Goal: Communication & Community: Answer question/provide support

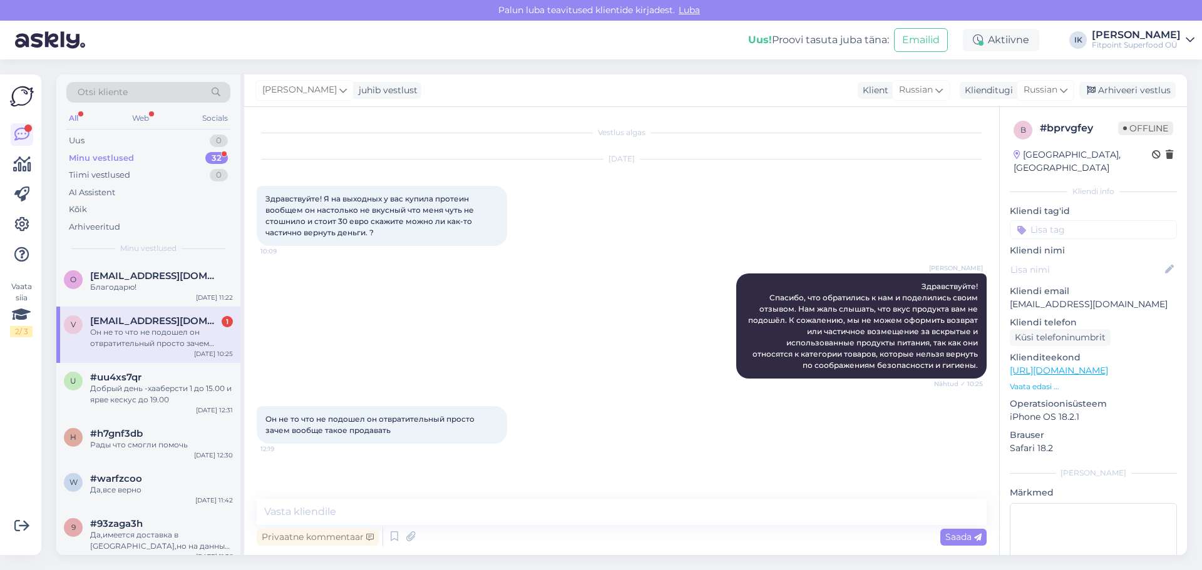
click at [547, 399] on div "Он не то что не подошел он отвратительный просто зачем вообще такое продавать 1…" at bounding box center [622, 425] width 730 height 65
click at [739, 461] on div "Vestlus algas [DATE] Здравствуйте! Я на выходных у вас купила протеин вообщем о…" at bounding box center [627, 304] width 741 height 368
drag, startPoint x: 410, startPoint y: 426, endPoint x: 263, endPoint y: 190, distance: 277.6
click at [263, 190] on div "Vestlus algas [DATE] Здравствуйте! Я на выходных у вас купила протеин вообщем о…" at bounding box center [627, 304] width 741 height 368
copy div "Loremipsumdo! S am consecte a eli seddoe tempori utlabor et doloremag al enimad…"
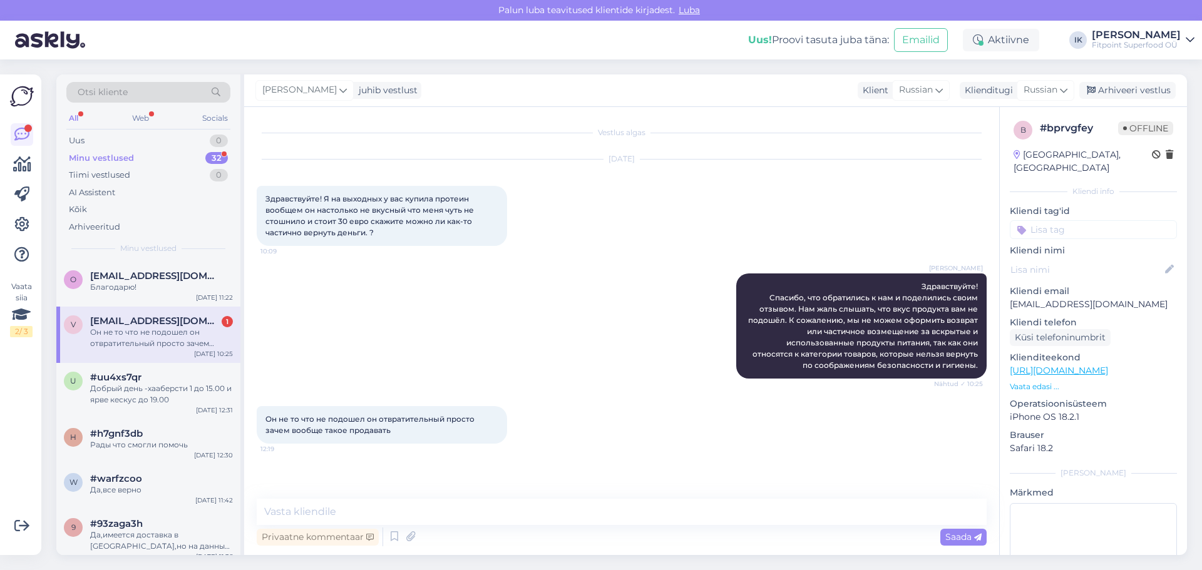
click at [935, 455] on div "Он не то что не подошел он отвратительный просто зачем вообще такое продавать 1…" at bounding box center [622, 425] width 730 height 65
drag, startPoint x: 960, startPoint y: 414, endPoint x: 801, endPoint y: 492, distance: 177.5
click at [960, 414] on div "Он не то что не подошел он отвратительный просто зачем вообще такое продавать 1…" at bounding box center [622, 425] width 730 height 65
click at [776, 513] on textarea at bounding box center [622, 512] width 730 height 26
paste textarea "Подскажите, пожалуйста, точное название или артикул товара — мы обязательно про…"
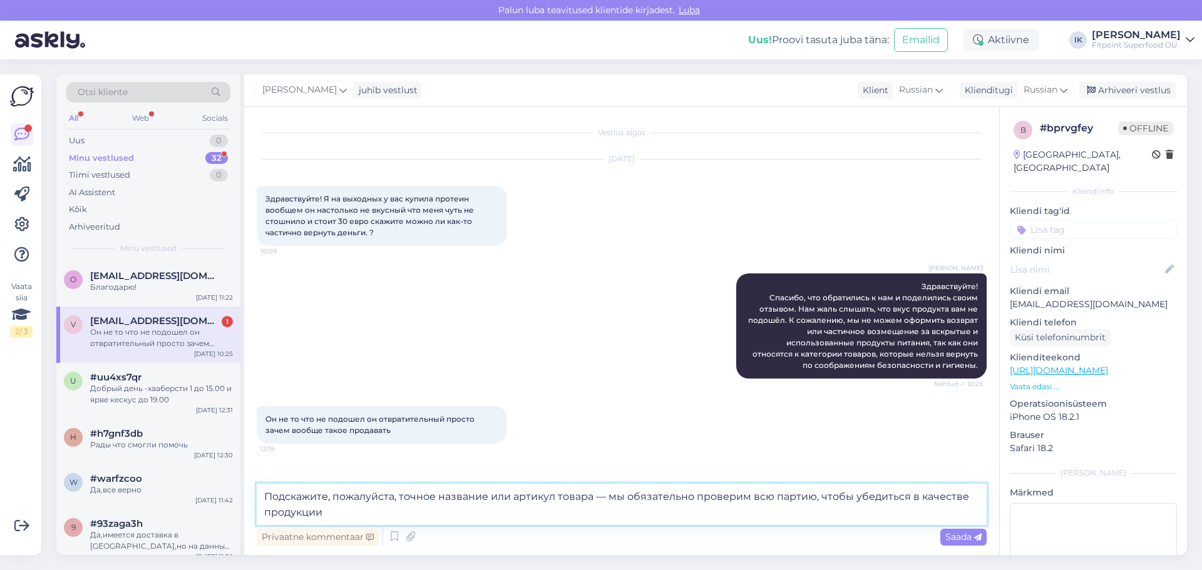
click at [464, 513] on textarea "Подскажите, пожалуйста, точное название или артикул товара — мы обязательно про…" at bounding box center [622, 504] width 730 height 41
click at [501, 506] on textarea "Подскажите, пожалуйста, точное название или артикул товара — мы обязательно про…" at bounding box center [622, 504] width 730 height 41
drag, startPoint x: 554, startPoint y: 496, endPoint x: 490, endPoint y: 490, distance: 64.1
click at [490, 490] on textarea "Подскажите, пожалуйста, точное название или артикул товара — мы обязательно про…" at bounding box center [622, 504] width 730 height 41
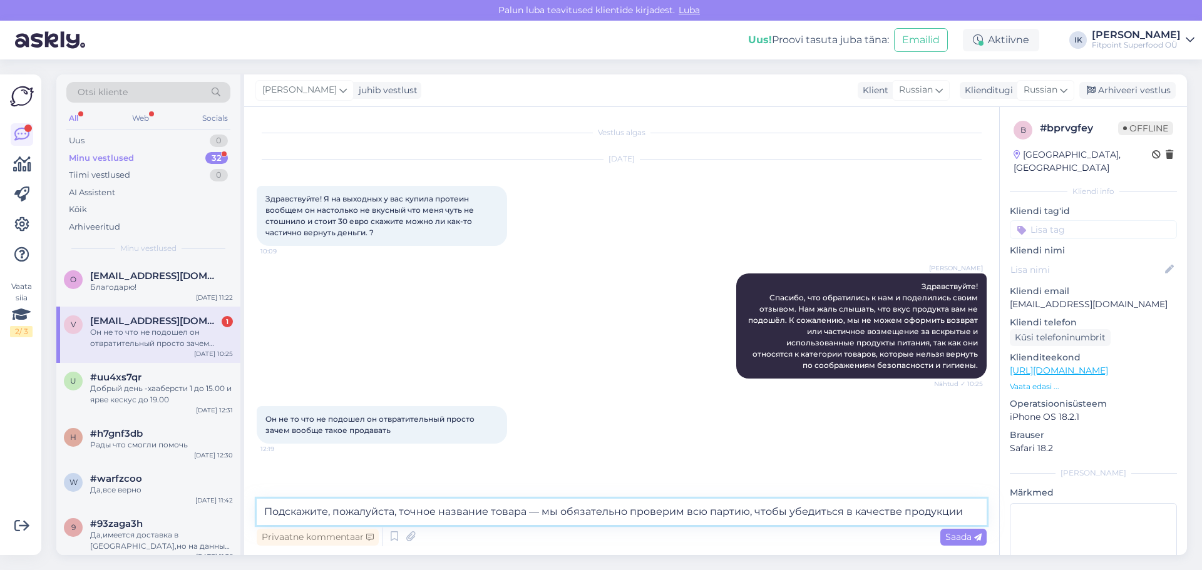
drag, startPoint x: 825, startPoint y: 522, endPoint x: 894, endPoint y: 520, distance: 69.5
click at [830, 522] on textarea "Подскажите, пожалуйста, точное название товара — мы обязательно проверим всю па…" at bounding box center [622, 512] width 730 height 26
click at [970, 520] on textarea "Подскажите, пожалуйста, точное название товара — мы обязательно проверим всю па…" at bounding box center [622, 512] width 730 height 26
type textarea "Подскажите, пожалуйста, точное название товара — мы обязательно проверим всю па…"
click at [971, 537] on span "Saada" at bounding box center [963, 537] width 36 height 11
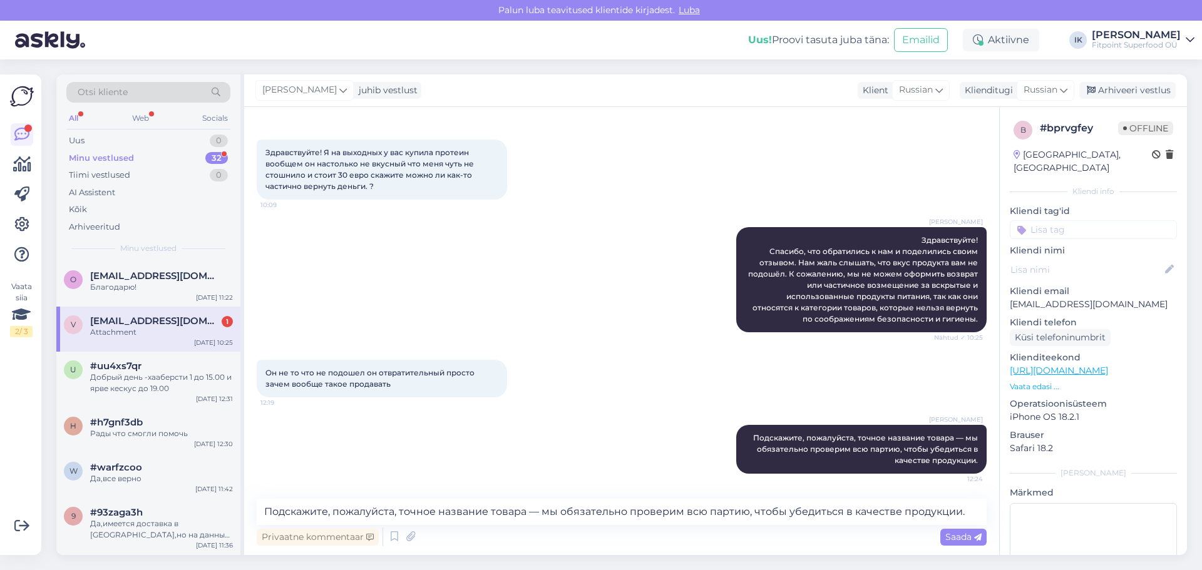
scroll to position [125, 0]
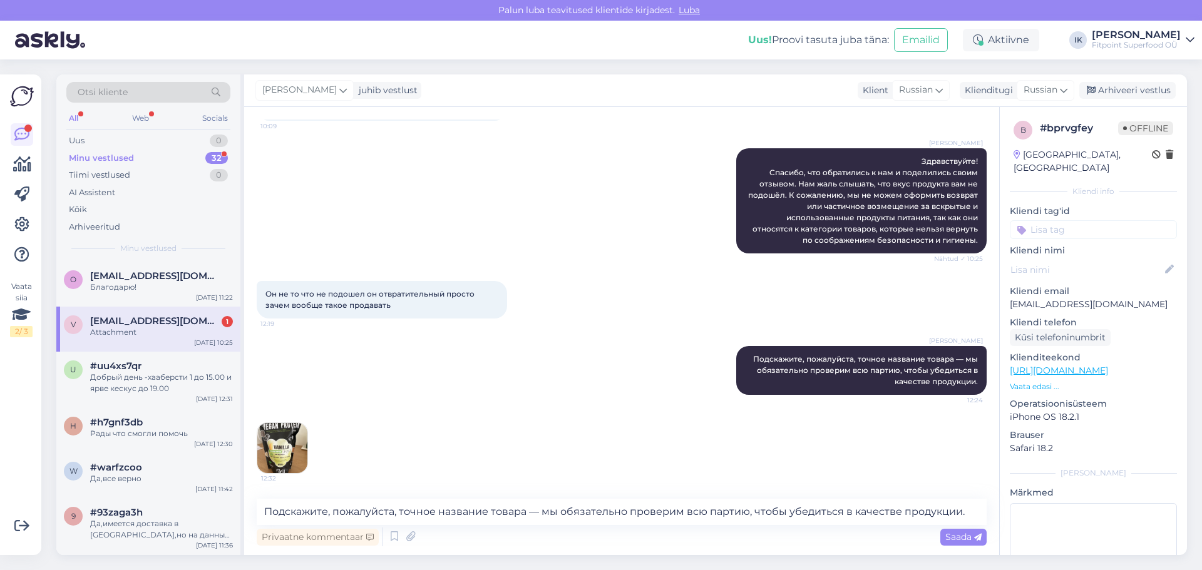
click at [278, 456] on img at bounding box center [282, 448] width 50 height 50
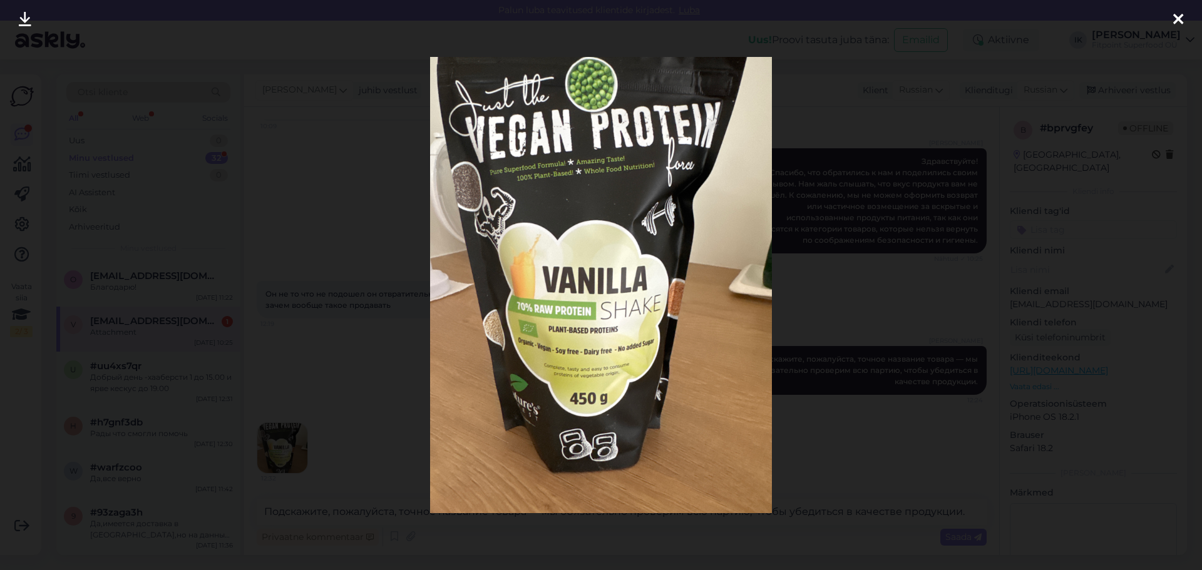
click at [828, 385] on div at bounding box center [601, 285] width 1202 height 570
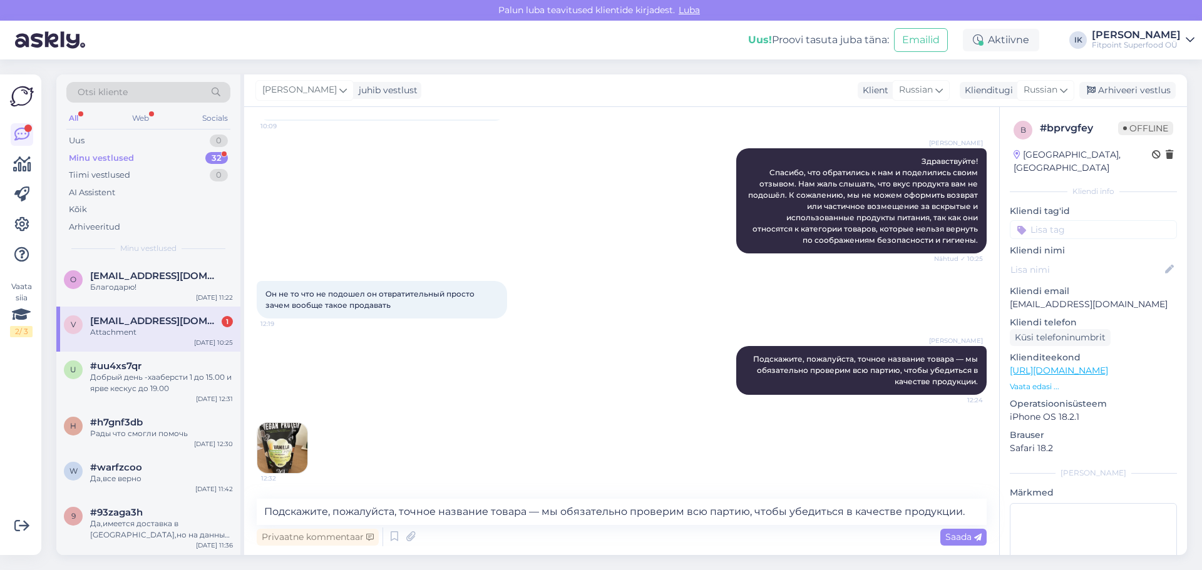
click at [949, 121] on div "[DATE] Здравствуйте! Я на выходных у вас купила протеин вообщем он настолько не…" at bounding box center [622, 78] width 730 height 114
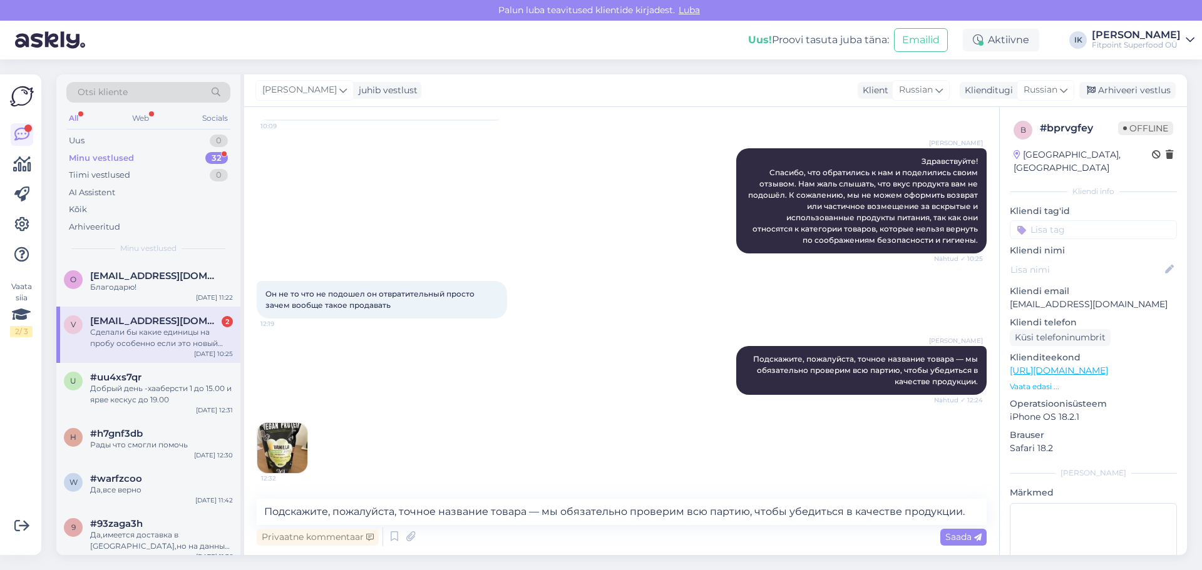
scroll to position [202, 0]
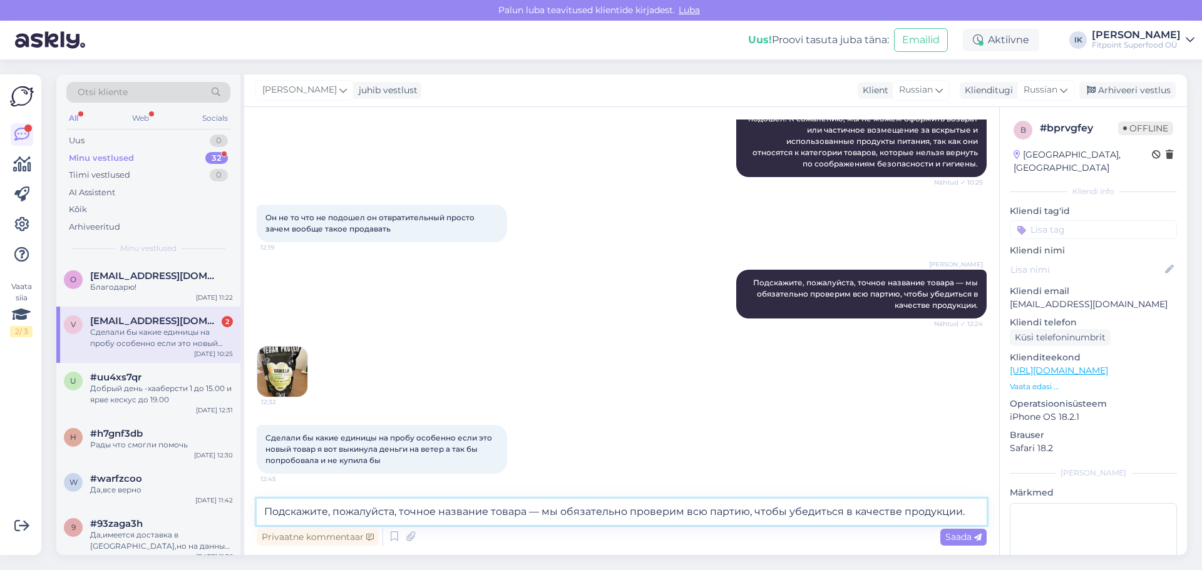
click at [445, 512] on textarea "Подскажите, пожалуйста, точное название товара — мы обязательно проверим всю па…" at bounding box center [622, 512] width 730 height 26
type textarea "У"
type textarea "[PERSON_NAME]"
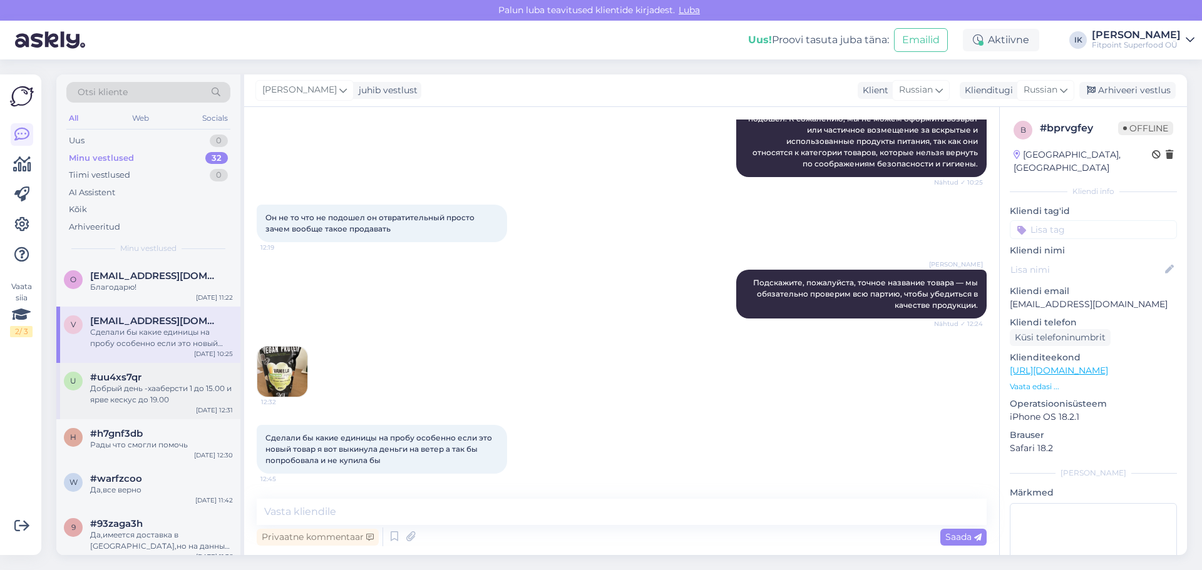
click at [192, 408] on div "u #uu4xs7qr Добрый день -хааберсти 1 до 15.00 и ярве кескус до 19.00 [DATE] 12:…" at bounding box center [148, 391] width 184 height 56
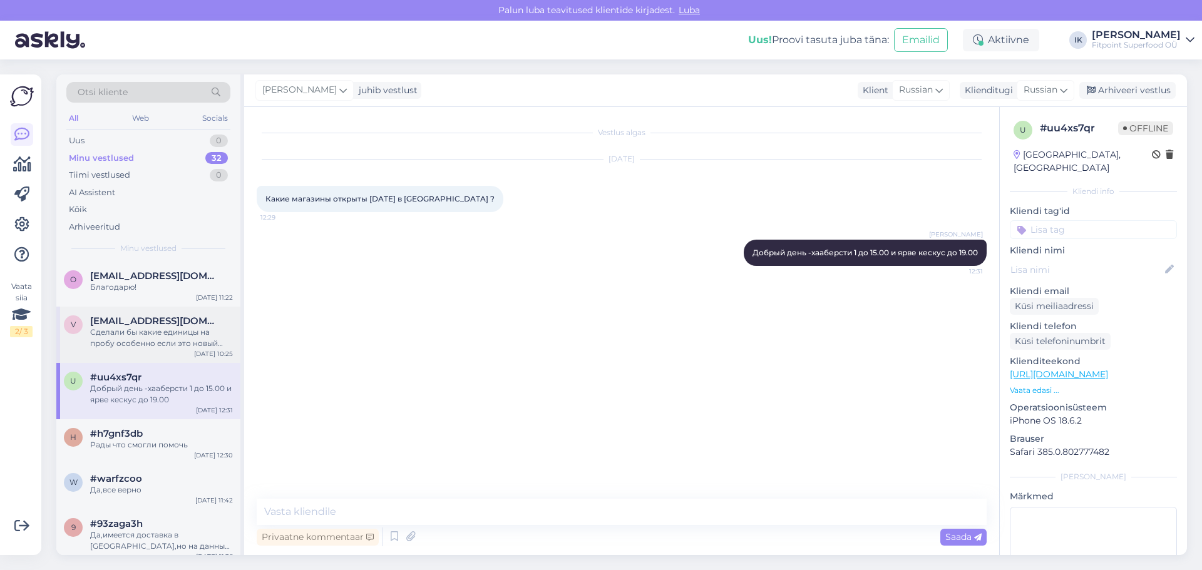
click at [170, 342] on div "Сделали бы какие единицы на пробу особенно если это новый товар я вот выкинула …" at bounding box center [161, 338] width 143 height 23
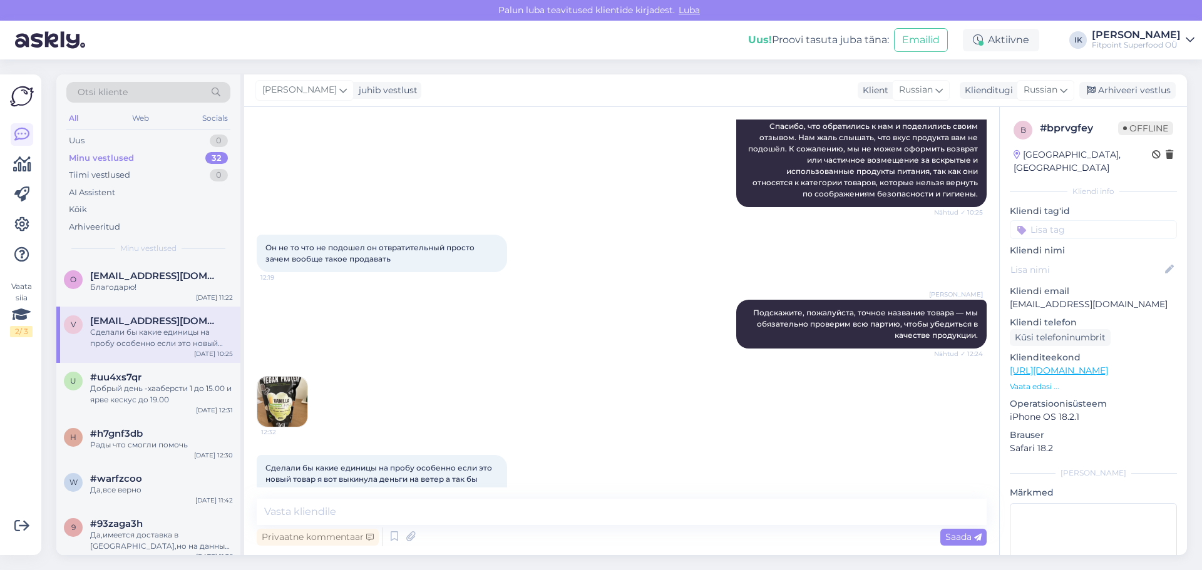
scroll to position [202, 0]
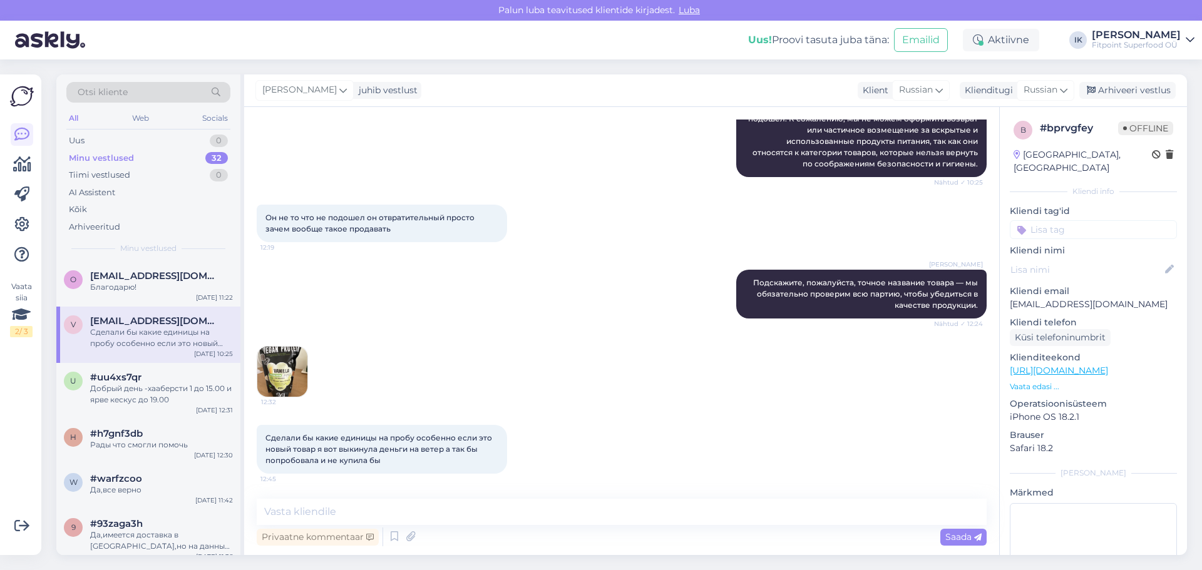
drag, startPoint x: 397, startPoint y: 461, endPoint x: 245, endPoint y: 429, distance: 154.8
click at [245, 429] on div "Vestlus algas [DATE] Здравствуйте! Я на выходных у вас купила протеин вообщем о…" at bounding box center [621, 331] width 755 height 448
copy span "Сделали бы какие единицы на пробу особенно если это новый товар я вот выкинула …"
click at [952, 353] on div "12:32" at bounding box center [622, 371] width 730 height 79
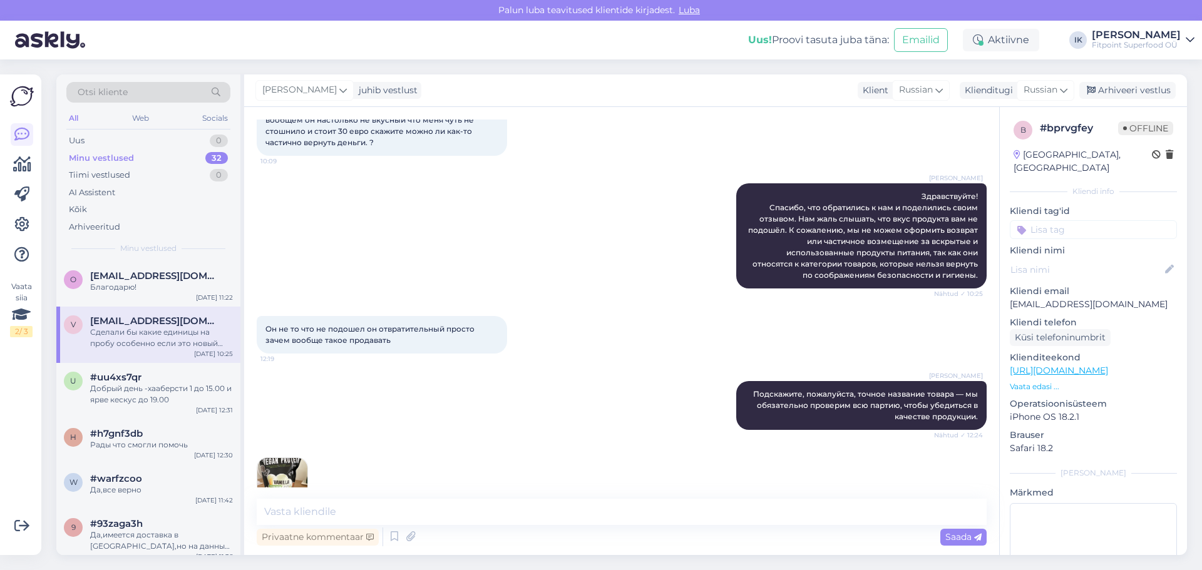
scroll to position [0, 0]
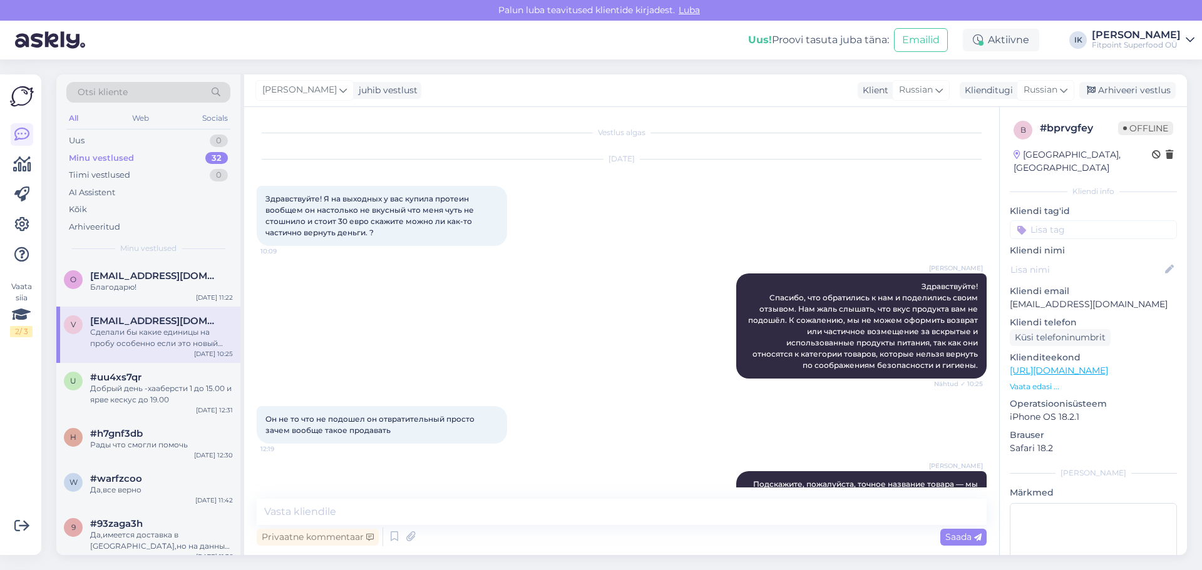
drag, startPoint x: 411, startPoint y: 457, endPoint x: 262, endPoint y: 199, distance: 297.6
click at [262, 199] on div "Vestlus algas [DATE] Здравствуйте! Я на выходных у вас купила протеин вообщем о…" at bounding box center [627, 304] width 741 height 368
copy div "Loremipsumdo! S am consecte a eli seddoe tempori utlabor et doloremag al enimad…"
drag, startPoint x: 968, startPoint y: 452, endPoint x: 898, endPoint y: 506, distance: 88.4
click at [968, 452] on div "Он не то что не подошел он отвратительный просто зачем вообще такое продавать 1…" at bounding box center [622, 425] width 730 height 65
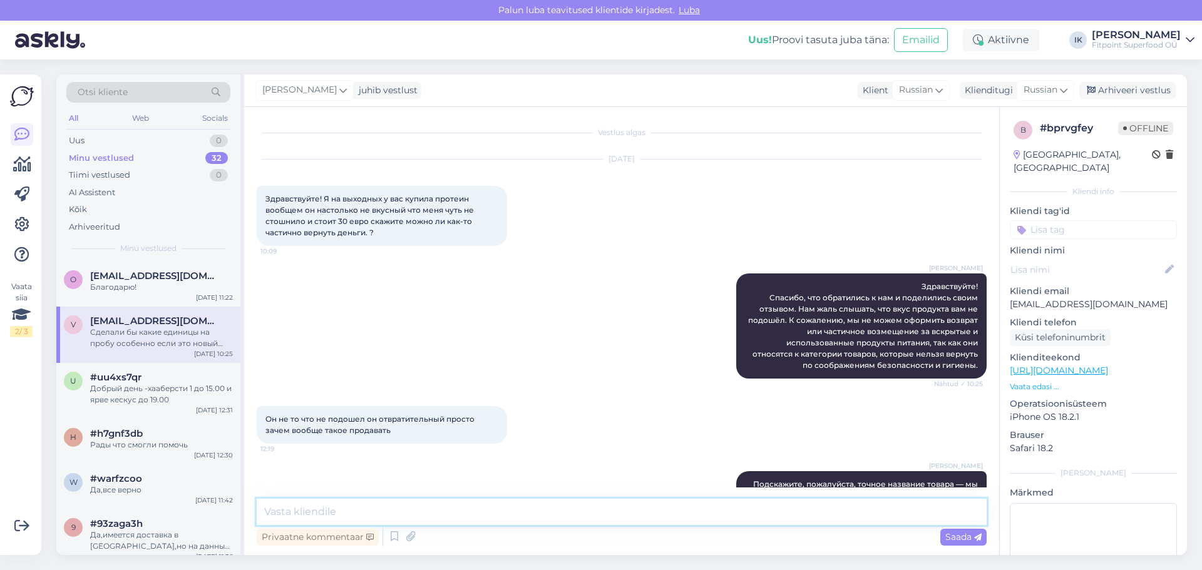
click at [893, 510] on textarea at bounding box center [622, 512] width 730 height 26
paste textarea "Мы понимаем ваши эмоции и нам искренне жаль, что вкус оказался для вас неприятн…"
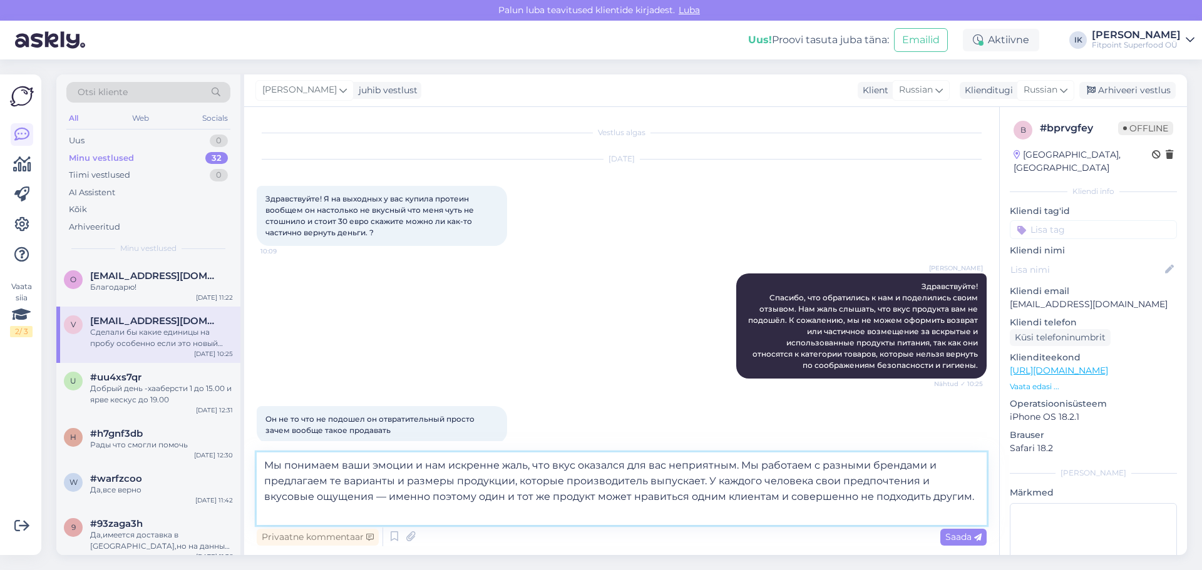
click at [443, 513] on textarea "Мы понимаем ваши эмоции и нам искренне жаль, что вкус оказался для вас неприятн…" at bounding box center [622, 489] width 730 height 73
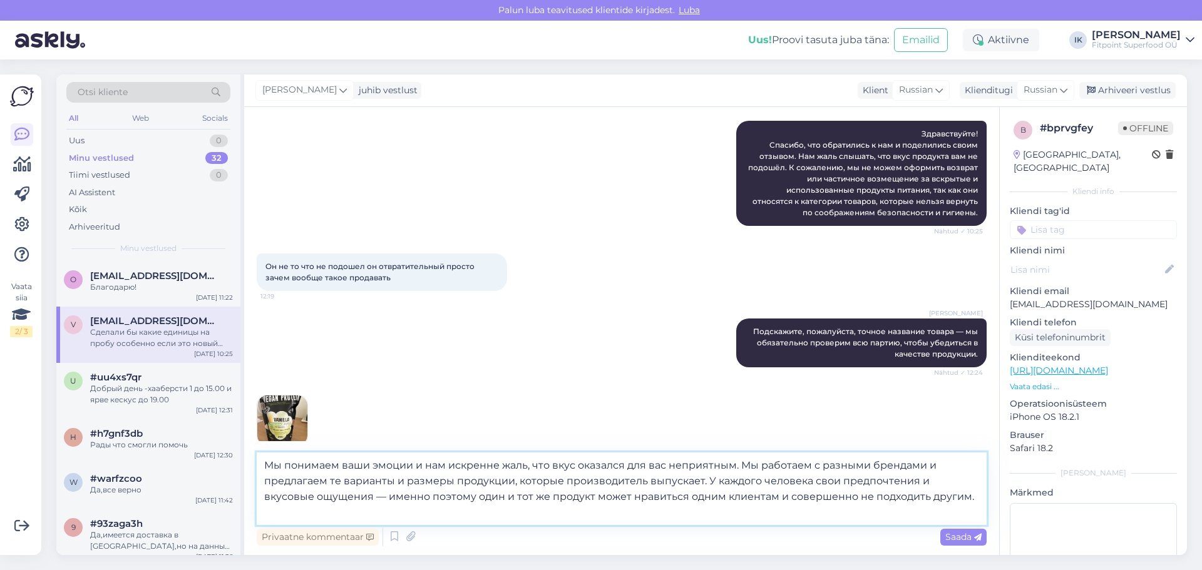
scroll to position [248, 0]
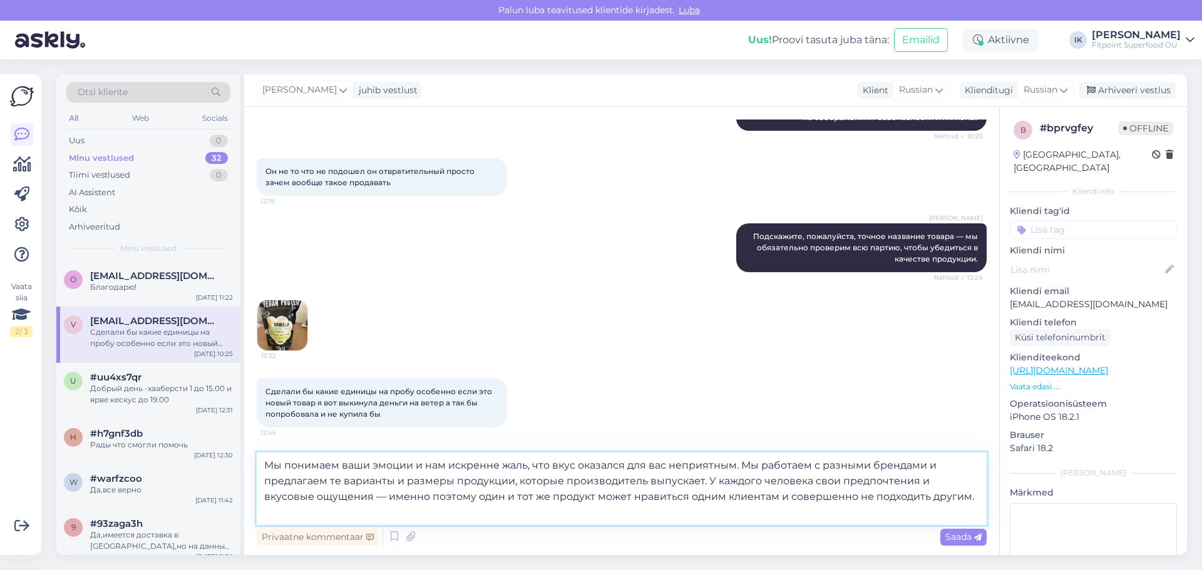
click at [542, 525] on textarea "Мы понимаем ваши эмоции и нам искренне жаль, что вкус оказался для вас неприятн…" at bounding box center [622, 489] width 730 height 73
click at [490, 499] on textarea "Мы понимаем ваши эмоции и нам искренне жаль, что вкус оказался для вас неприятн…" at bounding box center [622, 489] width 730 height 73
click at [751, 491] on textarea "Мы понимаем ваши эмоции и нам искренне жаль, что вкус оказался для вас неприятн…" at bounding box center [622, 489] width 730 height 73
click at [936, 509] on textarea "Мы понимаем ваши эмоции и нам искренне жаль, что вкус оказался для вас неприятн…" at bounding box center [622, 489] width 730 height 73
type textarea "Мы понимаем ваши эмоции и нам искренне жаль, что вкус оказался для вас неприятн…"
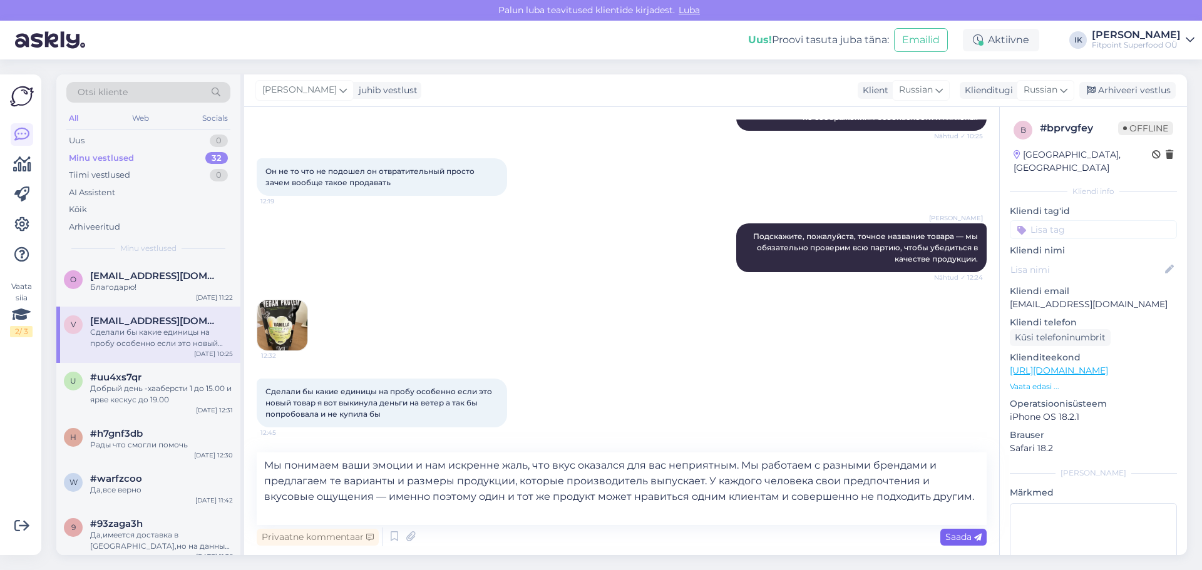
click at [962, 535] on span "Saada" at bounding box center [963, 537] width 36 height 11
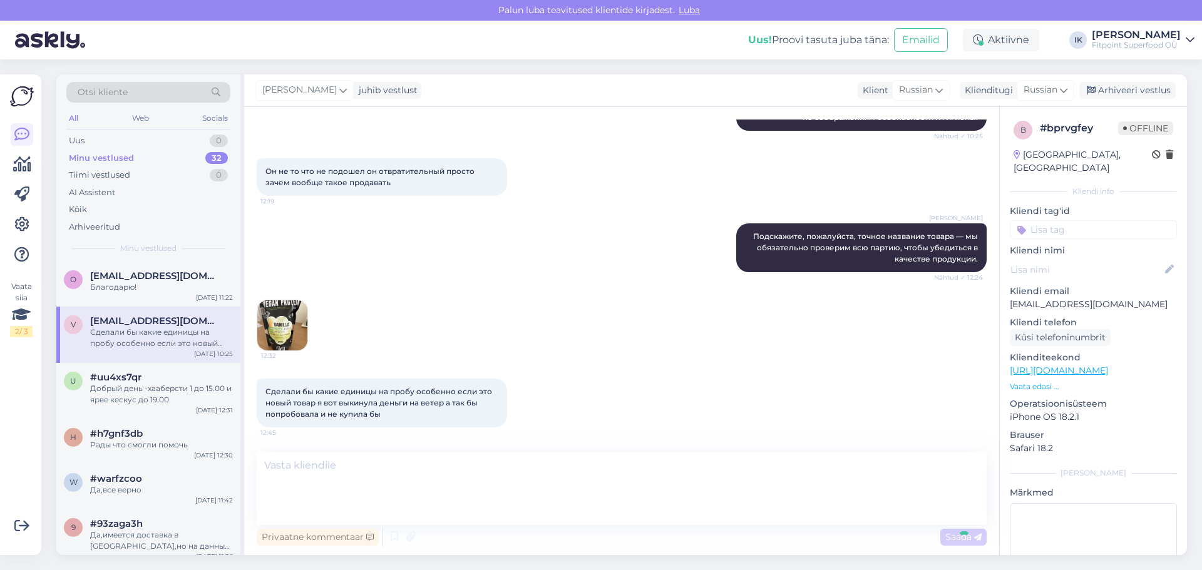
scroll to position [323, 0]
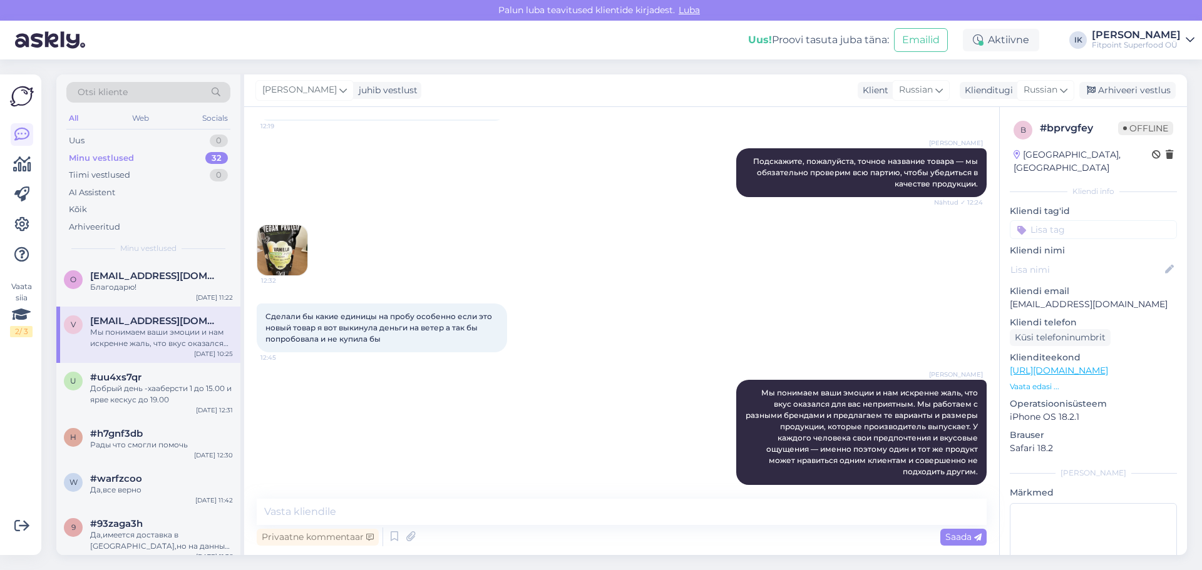
click at [648, 299] on div "Сделали бы какие единицы на пробу особенно если это новый товар я вот выкинула …" at bounding box center [622, 328] width 730 height 76
